Goal: Task Accomplishment & Management: Use online tool/utility

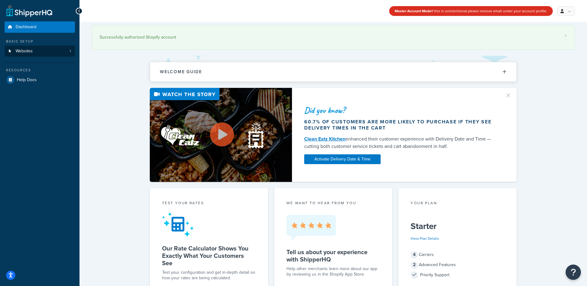
drag, startPoint x: 91, startPoint y: 64, endPoint x: 59, endPoint y: 51, distance: 34.7
click at [56, 51] on link "Websites 1" at bounding box center [40, 51] width 70 height 11
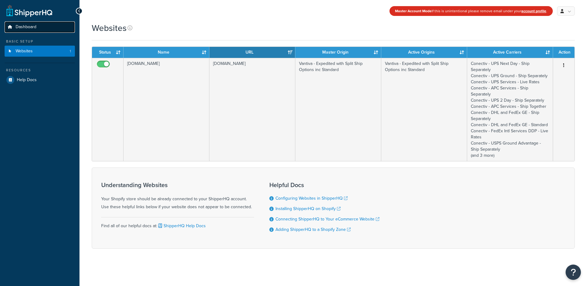
click at [35, 29] on span "Dashboard" at bounding box center [26, 26] width 21 height 5
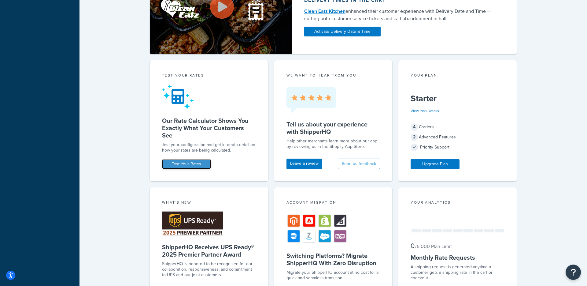
click at [190, 167] on link "Test Your Rates" at bounding box center [186, 164] width 49 height 10
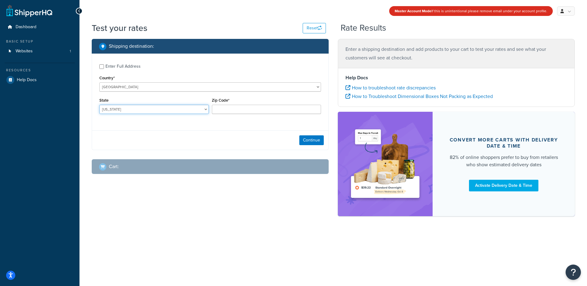
click at [163, 108] on select "Alabama Alaska American Samoa Arizona Arkansas Armed Forces Americas Armed Forc…" at bounding box center [153, 109] width 109 height 9
select select "PA"
click at [99, 105] on select "Alabama Alaska American Samoa Arizona Arkansas Armed Forces Americas Armed Forc…" at bounding box center [153, 109] width 109 height 9
click at [249, 113] on input "Zip Code*" at bounding box center [266, 109] width 109 height 9
type input "19125"
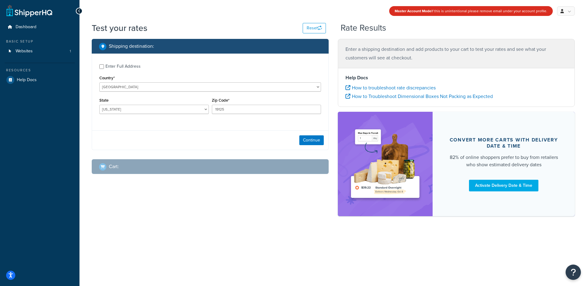
drag, startPoint x: 164, startPoint y: 141, endPoint x: 254, endPoint y: 127, distance: 91.3
click at [166, 140] on div "Continue" at bounding box center [210, 139] width 236 height 19
click at [306, 138] on button "Continue" at bounding box center [311, 140] width 24 height 10
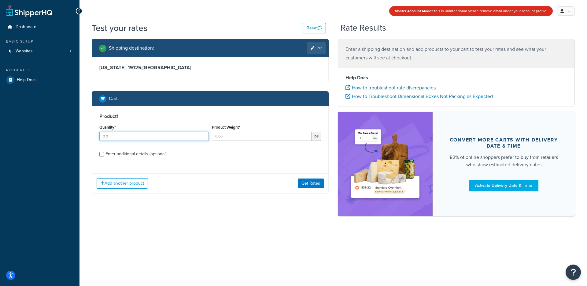
click at [157, 136] on input "Quantity*" at bounding box center [153, 135] width 109 height 9
type input "1"
click at [232, 135] on input "Product Weight*" at bounding box center [262, 135] width 100 height 9
click at [183, 175] on div "Add another product Get Rates" at bounding box center [210, 183] width 236 height 20
click at [234, 136] on input "1" at bounding box center [262, 135] width 100 height 9
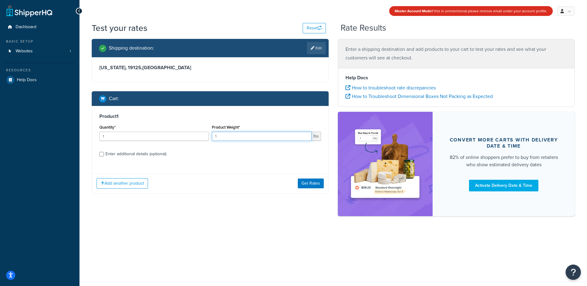
click at [234, 136] on input "1" at bounding box center [262, 135] width 100 height 9
type input "1"
click at [192, 168] on div "Product 1 Quantity* 1 Product Weight* 0.65 lbs Enter additional details (option…" at bounding box center [210, 137] width 236 height 63
click at [243, 136] on input "0.65" at bounding box center [262, 135] width 100 height 9
type input "0.8"
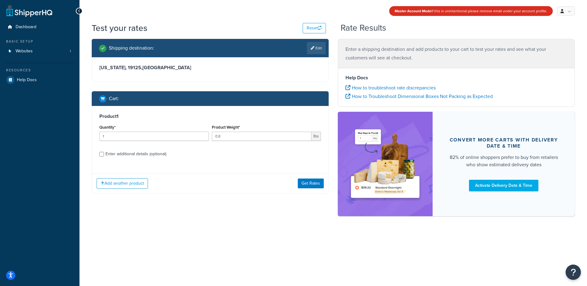
click at [227, 155] on label "Enter additional details (optional)" at bounding box center [213, 153] width 216 height 10
click at [104, 155] on input "Enter additional details (optional)" at bounding box center [101, 154] width 5 height 5
checkbox input "true"
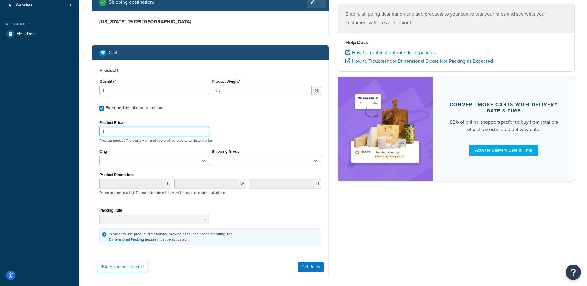
scroll to position [47, 0]
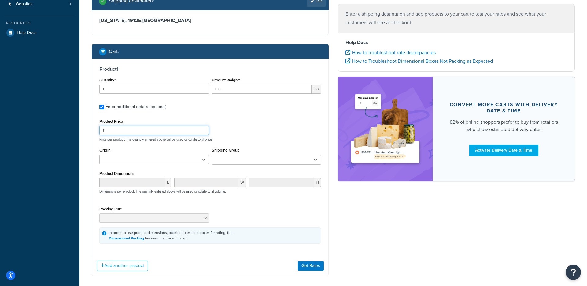
click at [135, 131] on input "1" at bounding box center [153, 130] width 109 height 9
type input "18.00"
click at [236, 118] on div "Product Price 18.00 Price per product. The quantity entered above will be used …" at bounding box center [210, 129] width 225 height 24
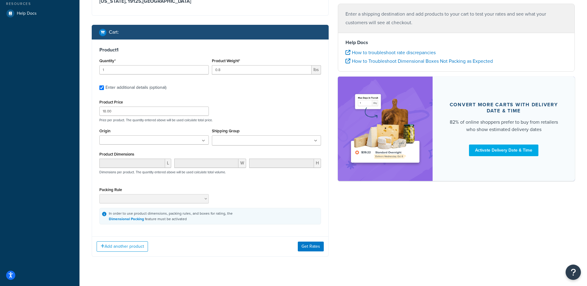
scroll to position [68, 0]
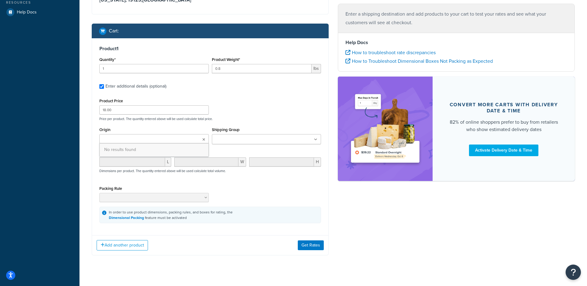
click at [147, 140] on ul at bounding box center [153, 138] width 109 height 9
drag, startPoint x: 262, startPoint y: 120, endPoint x: 257, endPoint y: 121, distance: 4.7
click at [262, 120] on p "Price per product. The quantity entered above will be used calculate total pric…" at bounding box center [210, 118] width 225 height 4
click at [177, 139] on ul at bounding box center [153, 138] width 109 height 9
click at [234, 138] on input "Shipping Group" at bounding box center [241, 139] width 54 height 7
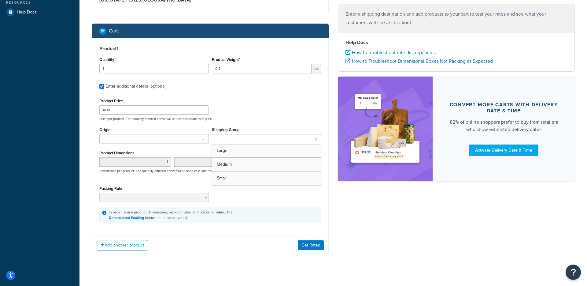
click at [254, 115] on div "Product Price 18.00 Price per product. The quantity entered above will be used …" at bounding box center [210, 109] width 225 height 24
click at [221, 179] on div "L W H Dimensions per product. The quantity entered above will be used calculate…" at bounding box center [210, 168] width 225 height 22
click at [309, 249] on button "Get Rates" at bounding box center [311, 245] width 26 height 10
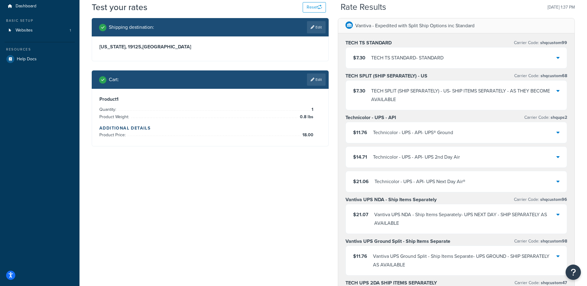
scroll to position [0, 0]
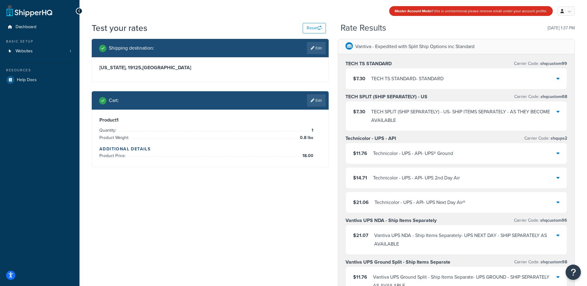
click at [317, 102] on link "Edit" at bounding box center [316, 100] width 19 height 12
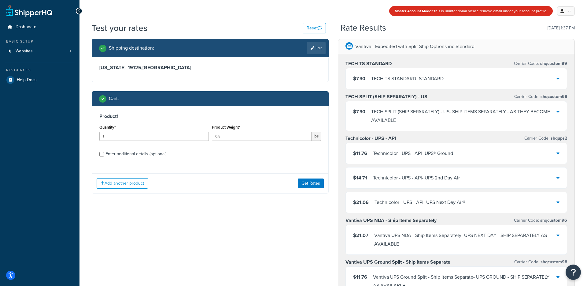
drag, startPoint x: 240, startPoint y: 151, endPoint x: 231, endPoint y: 151, distance: 9.2
click at [240, 151] on label "Enter additional details (optional)" at bounding box center [213, 153] width 216 height 10
click at [104, 152] on input "Enter additional details (optional)" at bounding box center [101, 154] width 5 height 5
checkbox input "true"
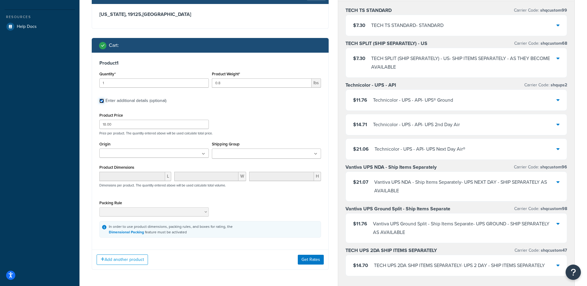
scroll to position [54, 0]
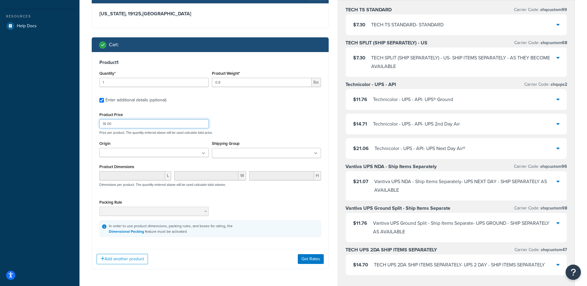
click at [150, 123] on input "18.00" at bounding box center [153, 123] width 109 height 9
click at [269, 108] on div "Product 1 Quantity* 1 Product Weight* 0.8 lbs Enter additional details (optiona…" at bounding box center [210, 148] width 236 height 192
click at [128, 160] on div "Product Price Price per product. The quantity entered above will be used calcul…" at bounding box center [210, 173] width 222 height 126
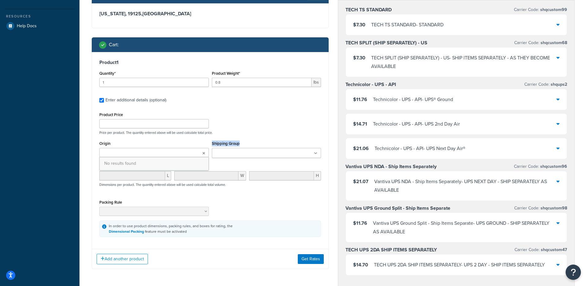
click at [130, 157] on ul at bounding box center [153, 152] width 109 height 9
click at [131, 163] on span "No results found" at bounding box center [154, 163] width 109 height 13
drag, startPoint x: 244, startPoint y: 121, endPoint x: 251, endPoint y: 147, distance: 26.8
click at [244, 124] on div "Product Price Price per product. The quantity entered above will be used calcul…" at bounding box center [210, 122] width 225 height 24
click at [250, 154] on input "Shipping Group" at bounding box center [241, 153] width 54 height 7
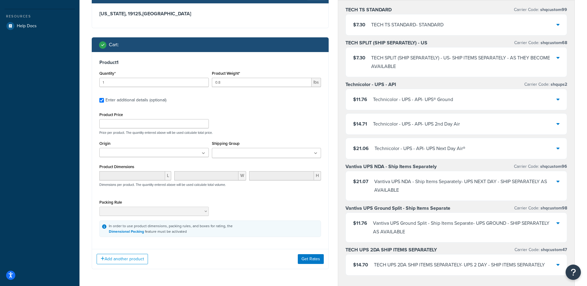
drag, startPoint x: 262, startPoint y: 115, endPoint x: 129, endPoint y: 180, distance: 148.4
click at [260, 116] on div "Product Price Price per product. The quantity entered above will be used calcul…" at bounding box center [210, 122] width 225 height 24
drag, startPoint x: 171, startPoint y: 177, endPoint x: 159, endPoint y: 176, distance: 11.9
click at [171, 177] on span "L" at bounding box center [168, 175] width 6 height 9
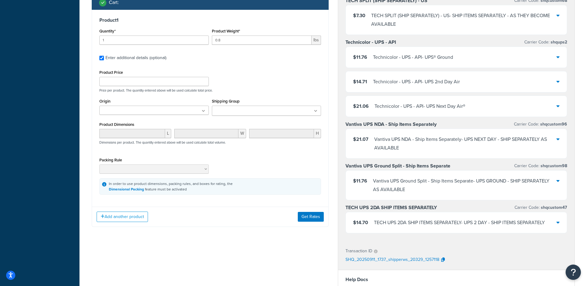
scroll to position [97, 0]
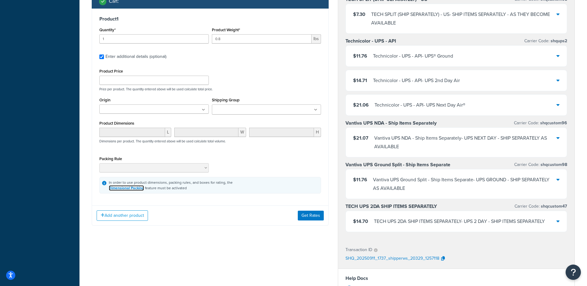
click at [128, 189] on link "Dimensional Packing" at bounding box center [126, 188] width 35 height 6
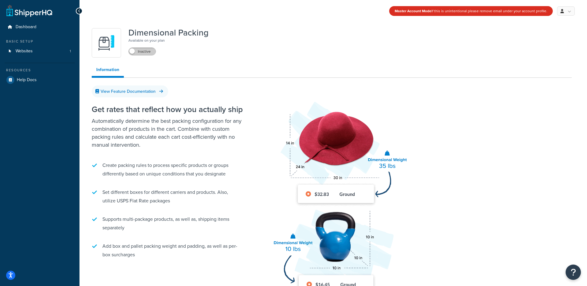
click at [139, 53] on label "Inactive" at bounding box center [142, 51] width 27 height 7
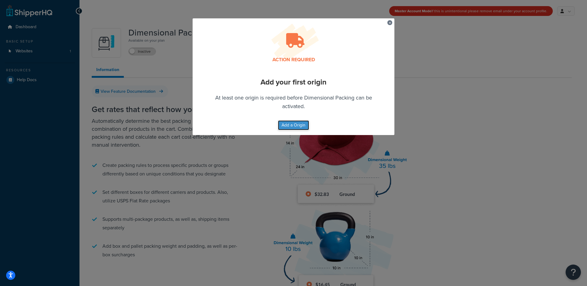
click at [304, 127] on button "Add a Origin" at bounding box center [293, 125] width 31 height 10
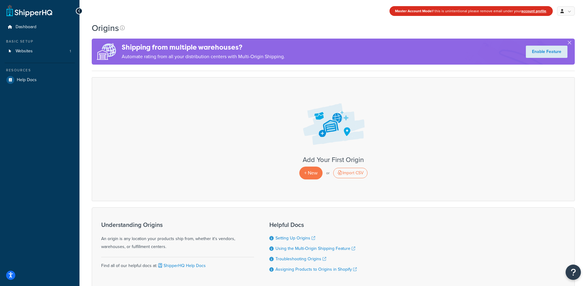
scroll to position [39, 0]
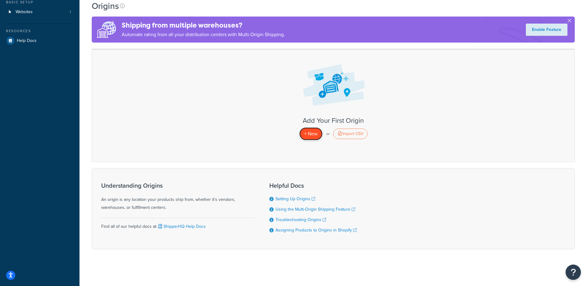
click at [309, 133] on span "+ New" at bounding box center [310, 133] width 13 height 7
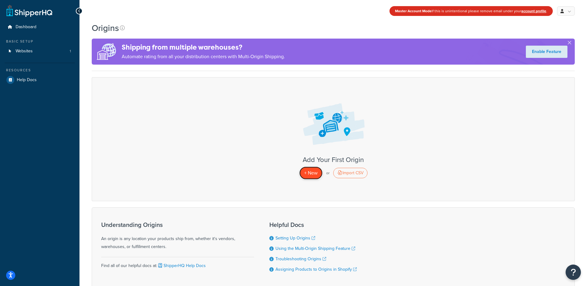
click at [312, 169] on span "+ New" at bounding box center [310, 172] width 13 height 7
click at [426, 180] on div "Add Your First Origin + New or Import CSV" at bounding box center [333, 139] width 483 height 124
drag, startPoint x: 240, startPoint y: 141, endPoint x: 201, endPoint y: 125, distance: 42.5
click at [240, 141] on div "Add Your First Origin + New or Import CSV" at bounding box center [333, 139] width 483 height 124
click at [38, 29] on link "Dashboard" at bounding box center [40, 26] width 70 height 11
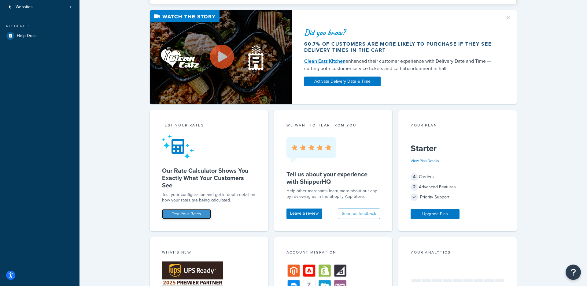
click at [194, 215] on link "Test Your Rates" at bounding box center [186, 214] width 49 height 10
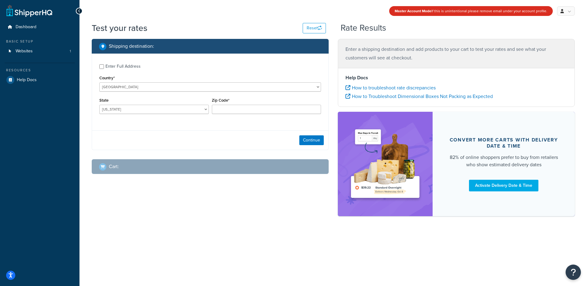
select select "PA"
click at [99, 105] on select "[US_STATE] [US_STATE] [US_STATE] [US_STATE] [US_STATE] Armed Forces Americas Ar…" at bounding box center [153, 109] width 109 height 9
click at [271, 113] on body "Press Option+1 for screen-reader mode, Option+0 to cancel Accessibility Screen-…" at bounding box center [293, 143] width 587 height 286
type input "19125"
click at [183, 127] on div "Enter Full Address Country* [GEOGRAPHIC_DATA] [GEOGRAPHIC_DATA] [GEOGRAPHIC_DAT…" at bounding box center [210, 102] width 237 height 96
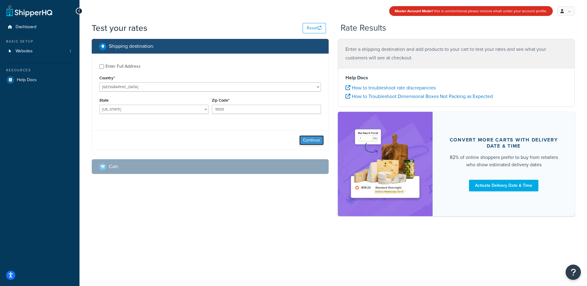
click at [306, 139] on button "Continue" at bounding box center [311, 140] width 24 height 10
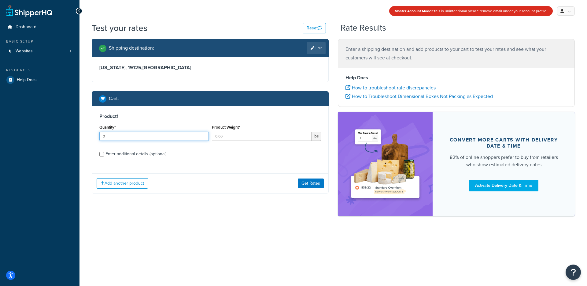
click at [116, 135] on input "0" at bounding box center [153, 135] width 109 height 9
type input "0"
type input "1"
drag, startPoint x: 264, startPoint y: 162, endPoint x: 261, endPoint y: 154, distance: 8.9
click at [263, 158] on div "Product 1 Quantity* 1 Product Weight* lbs Enter additional details (optional)" at bounding box center [210, 137] width 236 height 63
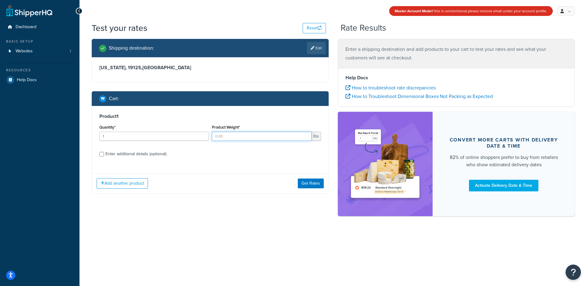
click at [237, 135] on input "Product Weight*" at bounding box center [262, 135] width 100 height 9
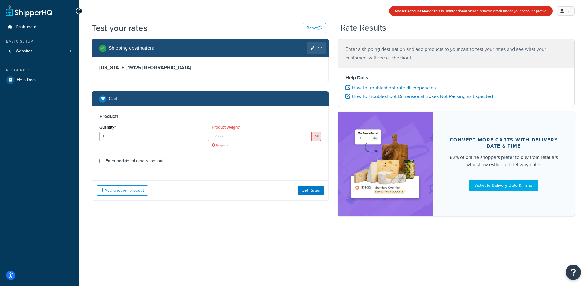
click at [134, 163] on div "Enter additional details (optional)" at bounding box center [135, 161] width 61 height 9
click at [104, 163] on input "Enter additional details (optional)" at bounding box center [101, 160] width 5 height 5
checkbox input "true"
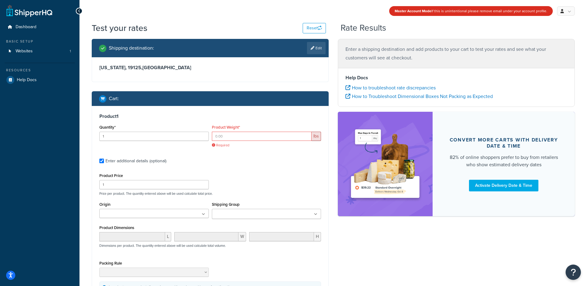
click at [167, 236] on span "L" at bounding box center [168, 236] width 6 height 9
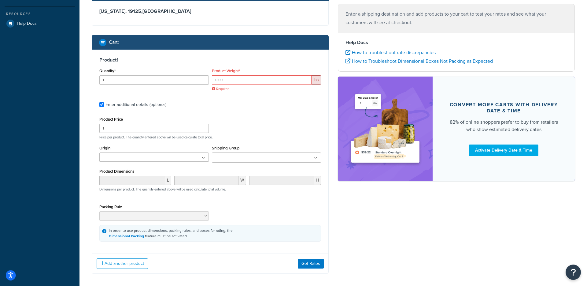
scroll to position [84, 0]
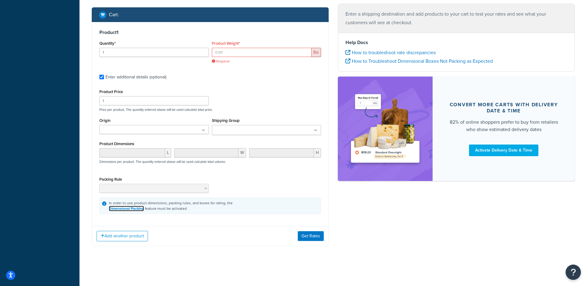
click at [129, 209] on link "Dimensional Packing" at bounding box center [126, 208] width 35 height 6
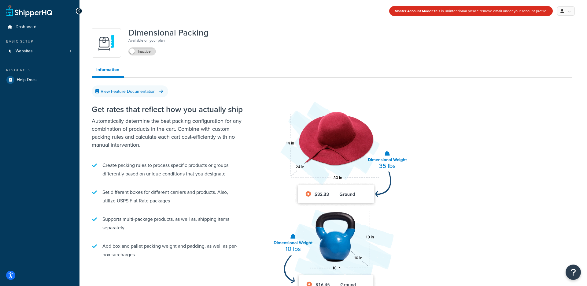
click at [347, 73] on ul "Information" at bounding box center [332, 71] width 480 height 14
click at [141, 51] on label "Inactive" at bounding box center [142, 51] width 27 height 7
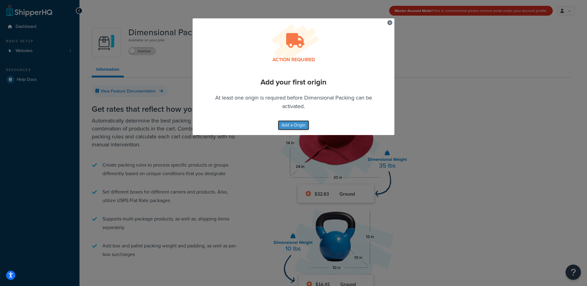
click at [291, 128] on button "Add a Origin" at bounding box center [293, 125] width 31 height 10
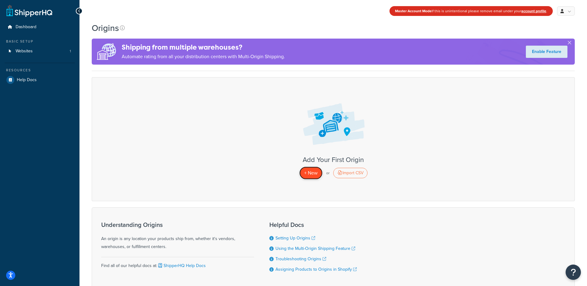
click at [308, 176] on link "+ New" at bounding box center [310, 172] width 23 height 13
click at [264, 162] on h3 "Add Your First Origin" at bounding box center [333, 159] width 470 height 7
click at [304, 172] on span "+ New" at bounding box center [310, 172] width 13 height 7
